Goal: Task Accomplishment & Management: Use online tool/utility

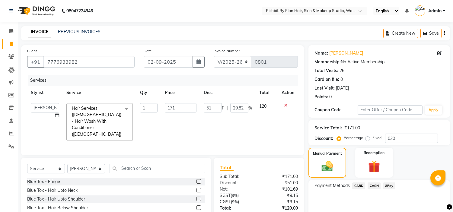
select select "4114"
select select "39151"
select select "service"
select select "39151"
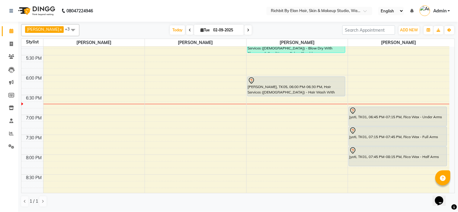
scroll to position [302, 0]
